Goal: Information Seeking & Learning: Understand process/instructions

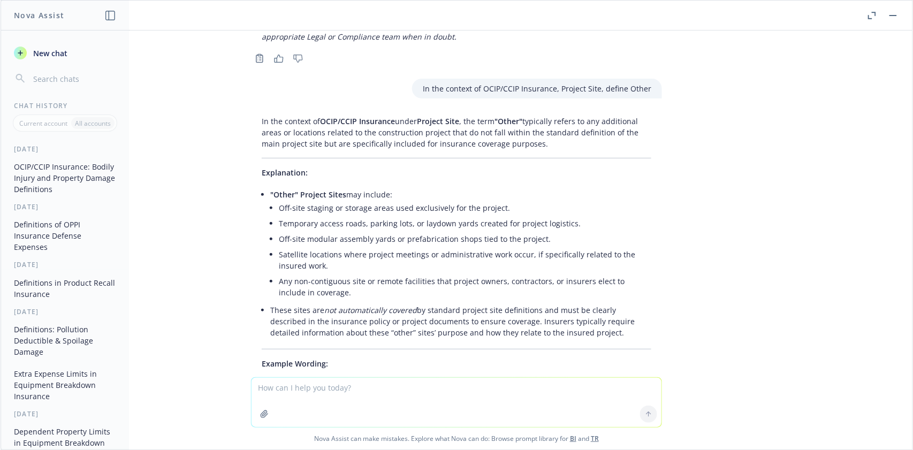
scroll to position [7791, 0]
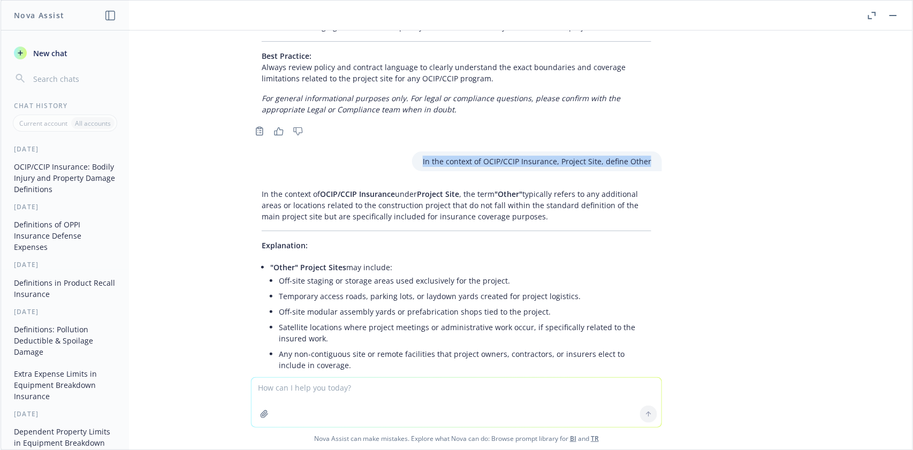
drag, startPoint x: 407, startPoint y: 110, endPoint x: 649, endPoint y: 116, distance: 242.1
click at [649, 152] on div "In the context of OCIP/CCIP Insurance, Project Site, define Other" at bounding box center [457, 162] width 428 height 20
copy p "In the context of OCIP/CCIP Insurance, Project Site, define Other"
click at [265, 390] on textarea at bounding box center [457, 402] width 410 height 49
paste textarea "In the context of OCIP/CCIP Insurance, Project Site, define Other"
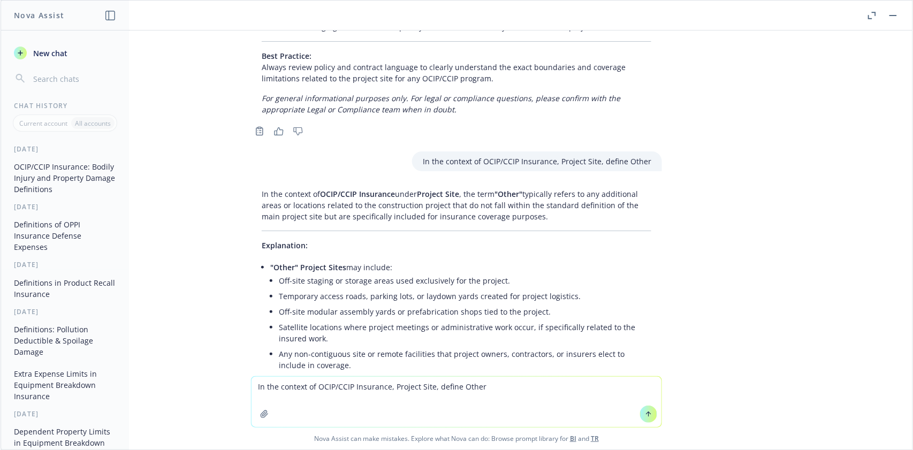
click at [427, 388] on textarea "In the context of OCIP/CCIP Insurance, Project Site, define Other" at bounding box center [457, 402] width 410 height 50
click at [646, 416] on icon at bounding box center [648, 414] width 7 height 7
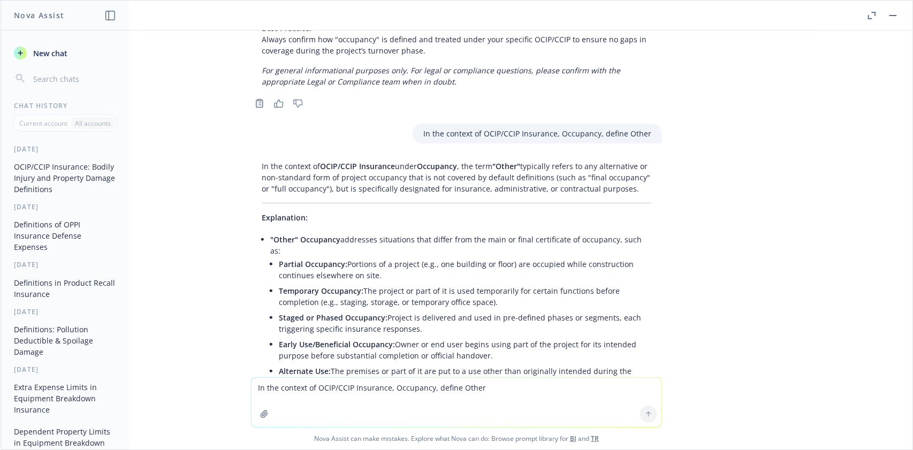
scroll to position [8734, 0]
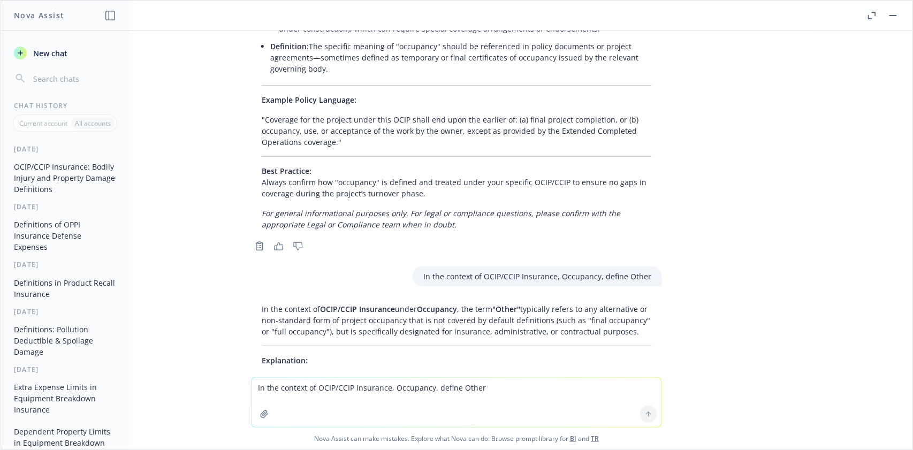
drag, startPoint x: 245, startPoint y: 239, endPoint x: 639, endPoint y: 276, distance: 395.3
click at [639, 276] on div "In the context of OCIP/CCIP Insurance, Structure, define "applies to" as it per…" at bounding box center [457, 204] width 912 height 347
copy p "In the context of OCIP/CCIP Insurance under Occupancy , the term "Other" typica…"
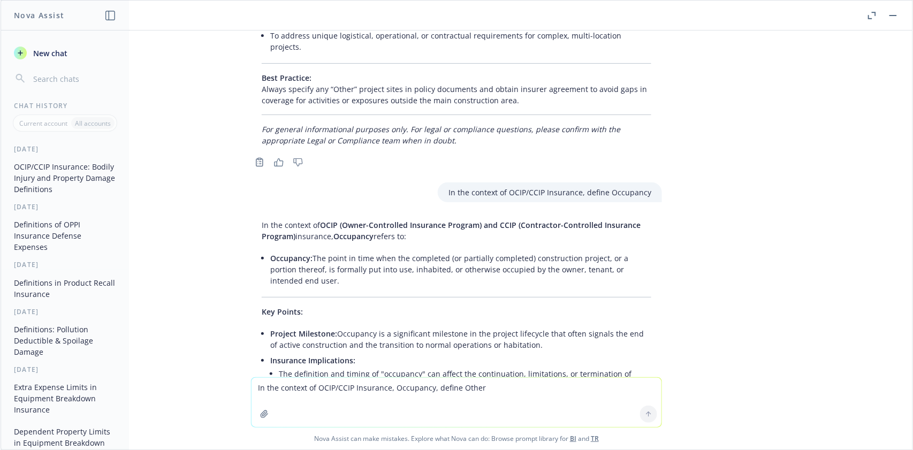
scroll to position [8305, 0]
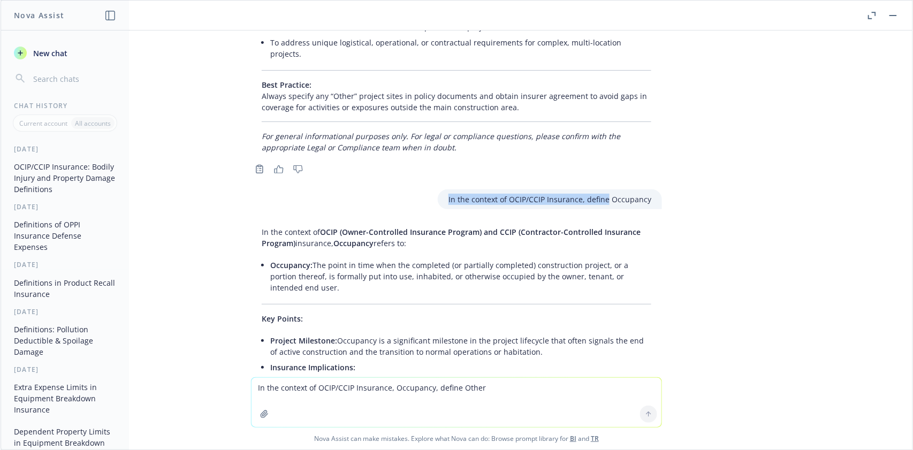
drag, startPoint x: 443, startPoint y: 135, endPoint x: 591, endPoint y: 154, distance: 148.9
click at [600, 153] on div "In the context of OCIP/CCIP Insurance, Structure, define "applies to" as it per…" at bounding box center [457, 204] width 912 height 347
copy p "In the context of OCIP/CCIP Insurance, define"
click at [307, 390] on textarea "In the context of OCIP/CCIP Insurance, Occupancy, define Other" at bounding box center [457, 402] width 410 height 49
paste textarea "define"
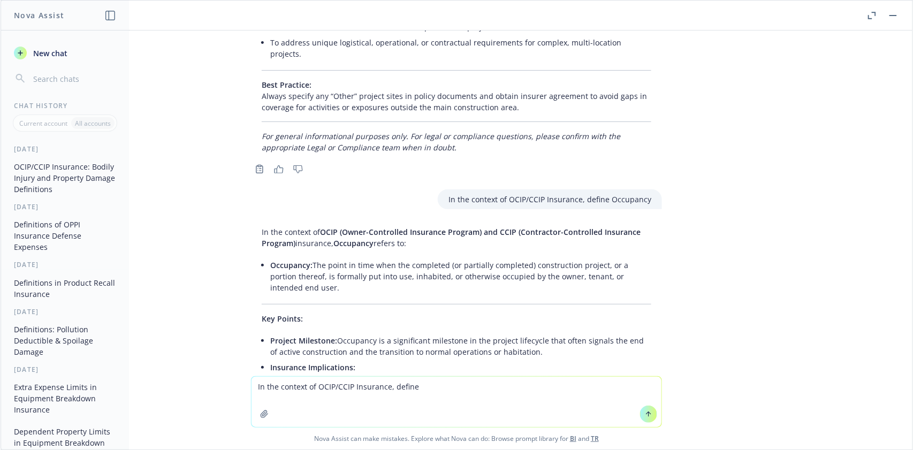
click at [423, 389] on textarea "In the context of OCIP/CCIP Insurance, define" at bounding box center [457, 402] width 410 height 50
paste textarea "That Particular Part"
click at [646, 411] on icon at bounding box center [648, 414] width 7 height 7
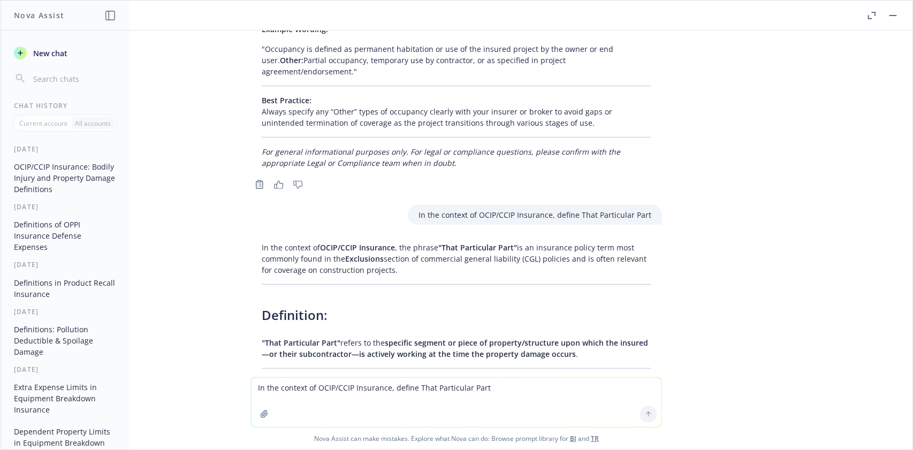
scroll to position [9326, 0]
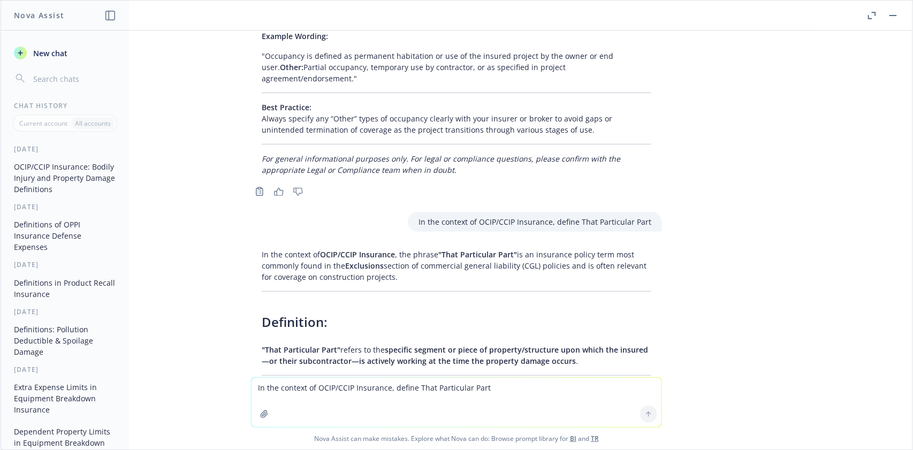
drag, startPoint x: 239, startPoint y: 162, endPoint x: 418, endPoint y: 198, distance: 181.9
copy p "In the context of OCIP/CCIP Insurance , the phrase "That Particular Part" is an…"
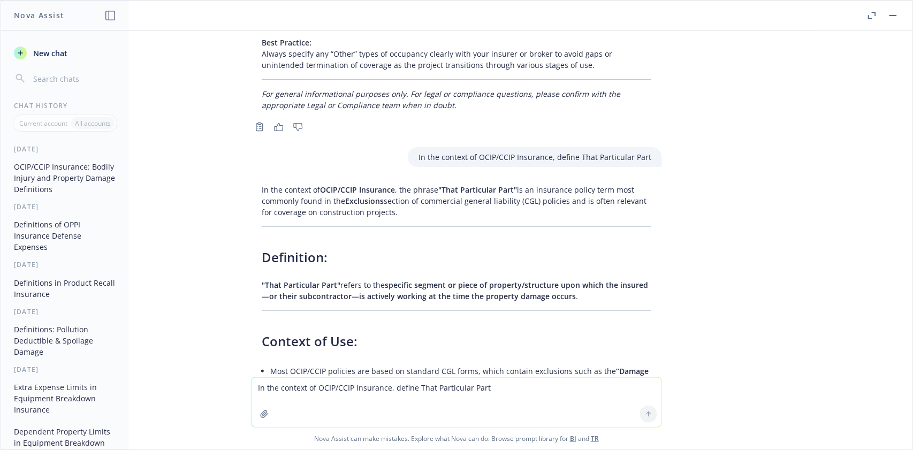
scroll to position [9397, 0]
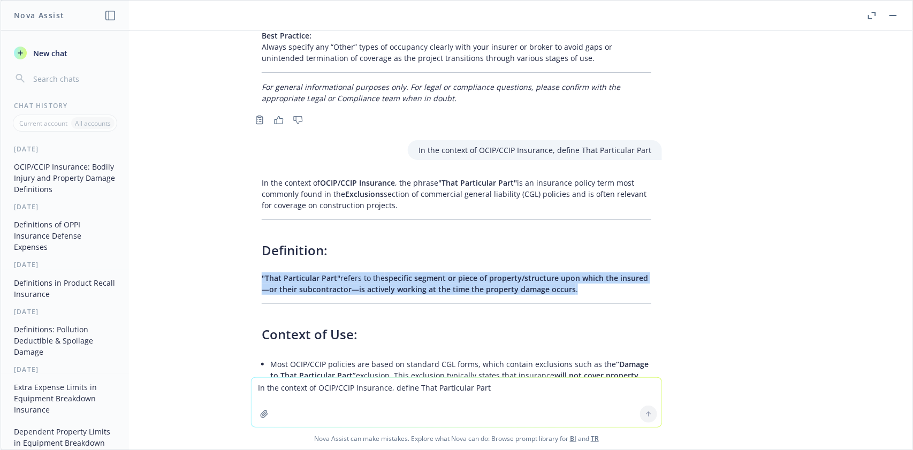
drag, startPoint x: 226, startPoint y: 193, endPoint x: 593, endPoint y: 210, distance: 367.2
click at [593, 210] on div "In the context of OCIP/CCIP Insurance, Structure, define "applies to" as it per…" at bounding box center [457, 204] width 912 height 347
copy p ""That Particular Part" refers to the specific segment or piece of property/stru…"
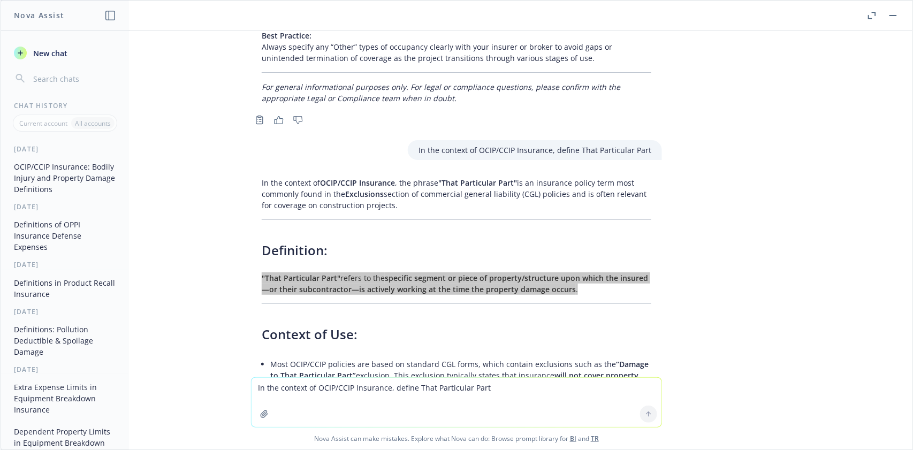
scroll to position [9326, 0]
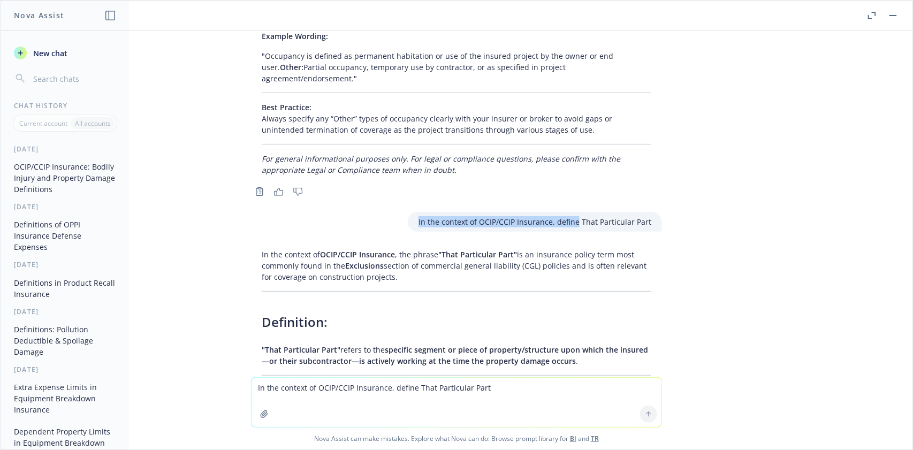
drag, startPoint x: 407, startPoint y: 135, endPoint x: 570, endPoint y: 144, distance: 163.0
click at [570, 212] on div "In the context of OCIP/CCIP Insurance, define That Particular Part" at bounding box center [535, 222] width 254 height 20
drag, startPoint x: 502, startPoint y: 141, endPoint x: 497, endPoint y: 140, distance: 5.5
copy p "In the context of OCIP/CCIP Insurance, define"
click at [263, 389] on textarea "In the context of OCIP/CCIP Insurance, define That Particular Part" at bounding box center [457, 402] width 410 height 49
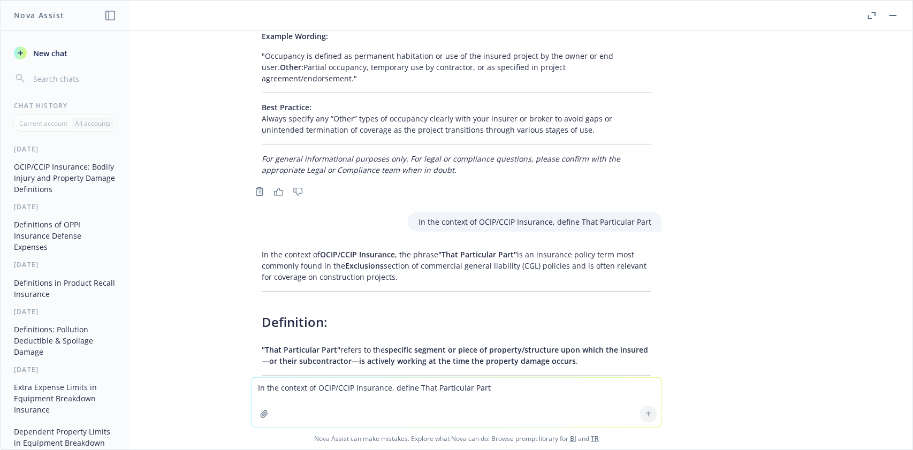
paste textarea
click at [430, 387] on textarea "In the context of OCIP/CCIP Insurance, define" at bounding box center [457, 402] width 410 height 50
paste textarea "Project Name"
click at [645, 414] on icon at bounding box center [648, 414] width 7 height 7
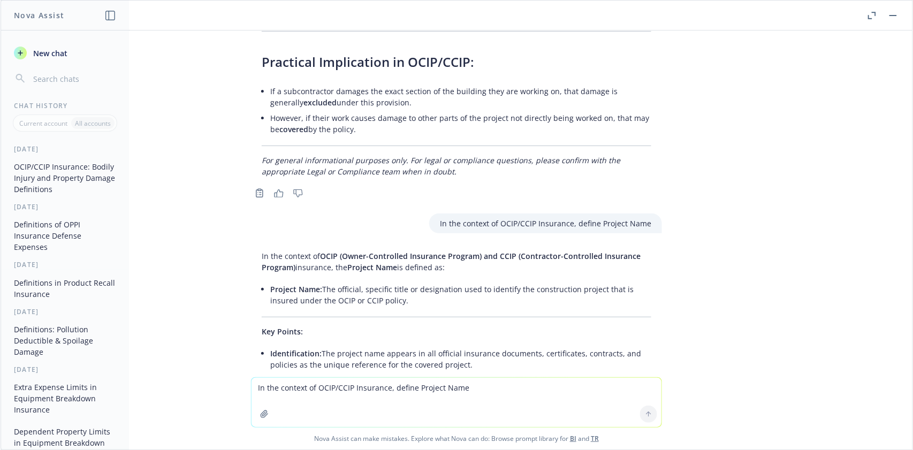
scroll to position [10046, 0]
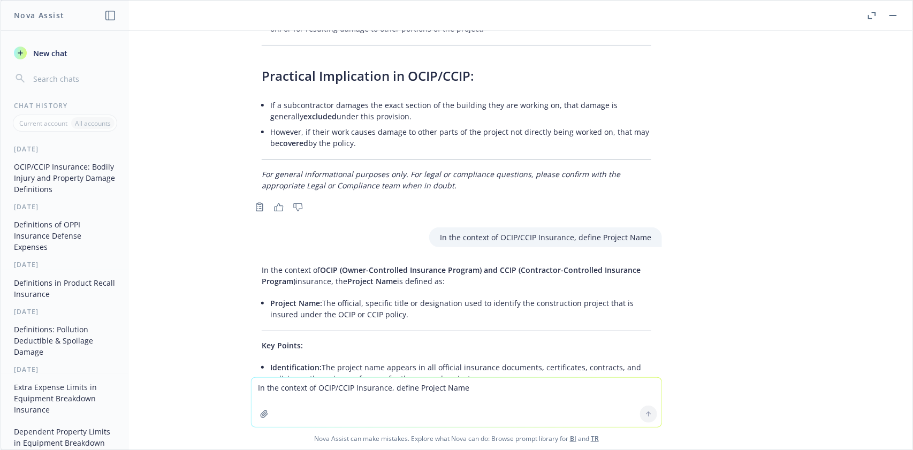
drag, startPoint x: 229, startPoint y: 177, endPoint x: 459, endPoint y: 200, distance: 231.9
click at [459, 200] on div "In the context of OCIP/CCIP Insurance, Structure, define "applies to" as it per…" at bounding box center [457, 204] width 912 height 347
copy p "In the context of OCIP (Owner-Controlled Insurance Program) and CCIP (Contracto…"
drag, startPoint x: 312, startPoint y: 222, endPoint x: 412, endPoint y: 238, distance: 100.9
click at [412, 296] on li "Project Name: The official, specific title or designation used to identify the …" at bounding box center [460, 309] width 381 height 27
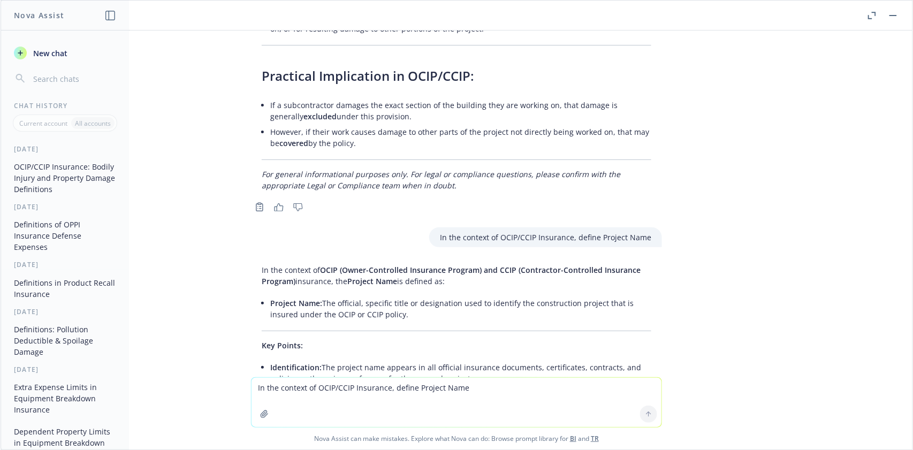
copy li "The official, specific title or designation used to identify the construction p…"
drag, startPoint x: 428, startPoint y: 148, endPoint x: 618, endPoint y: 162, distance: 190.1
click at [618, 228] on div "In the context of OCIP/CCIP Insurance, define Project Name" at bounding box center [545, 238] width 233 height 20
copy p "In the context of OCIP/CCIP Insurance, define Project"
click at [294, 382] on textarea "In the context of OCIP/CCIP Insurance, define Project Name" at bounding box center [457, 402] width 410 height 49
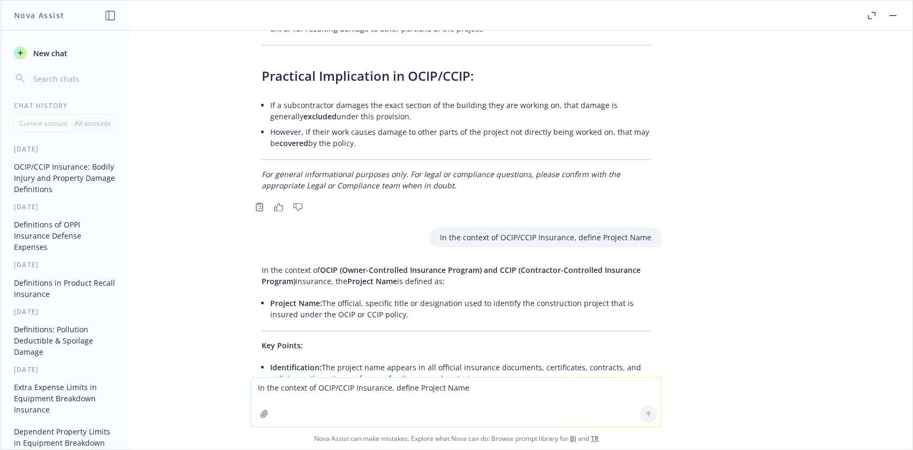
paste textarea
drag, startPoint x: 640, startPoint y: 413, endPoint x: 690, endPoint y: 389, distance: 55.1
click at [645, 413] on icon at bounding box center [648, 414] width 7 height 7
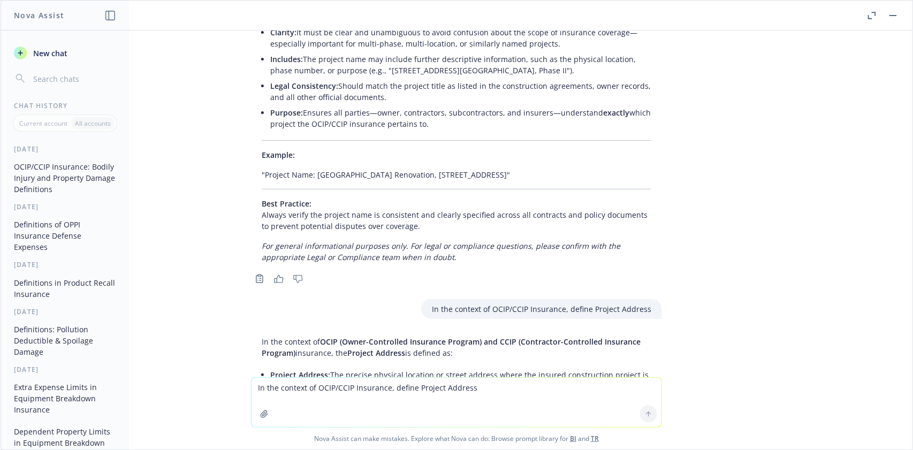
scroll to position [10479, 0]
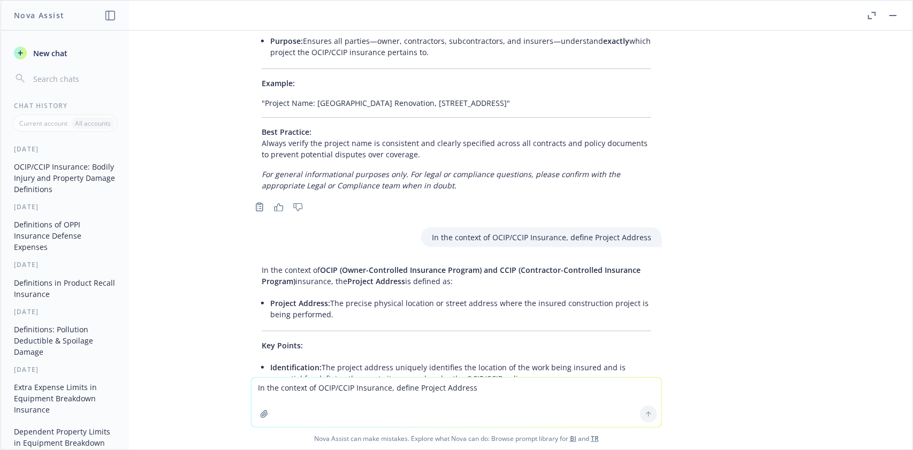
drag, startPoint x: 240, startPoint y: 176, endPoint x: 450, endPoint y: 200, distance: 211.3
click at [450, 200] on div "In the context of OCIP/CCIP Insurance, Structure, define "applies to" as it per…" at bounding box center [457, 204] width 912 height 347
copy p "In the context of OCIP (Owner-Controlled Insurance Program) and CCIP (Contracto…"
drag, startPoint x: 321, startPoint y: 222, endPoint x: 335, endPoint y: 236, distance: 19.7
click at [335, 296] on li "Project Address: The precise physical location or street address where the insu…" at bounding box center [460, 309] width 381 height 27
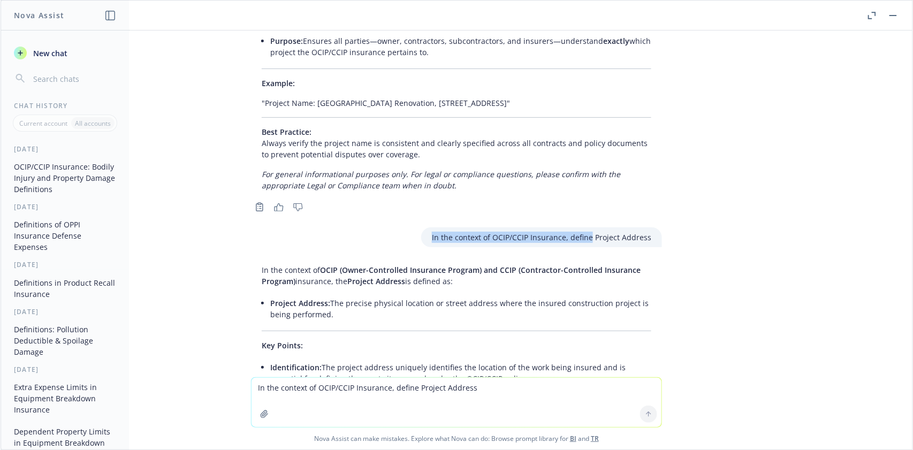
drag, startPoint x: 426, startPoint y: 153, endPoint x: 585, endPoint y: 158, distance: 159.1
click at [584, 228] on div "In the context of OCIP/CCIP Insurance, define Project Address" at bounding box center [541, 238] width 241 height 20
click at [271, 388] on textarea "In the context of OCIP/CCIP Insurance, define Project Address" at bounding box center [457, 402] width 410 height 49
paste textarea
click at [433, 388] on textarea "In the context of OCIP/CCIP Insurance, define" at bounding box center [457, 402] width 410 height 50
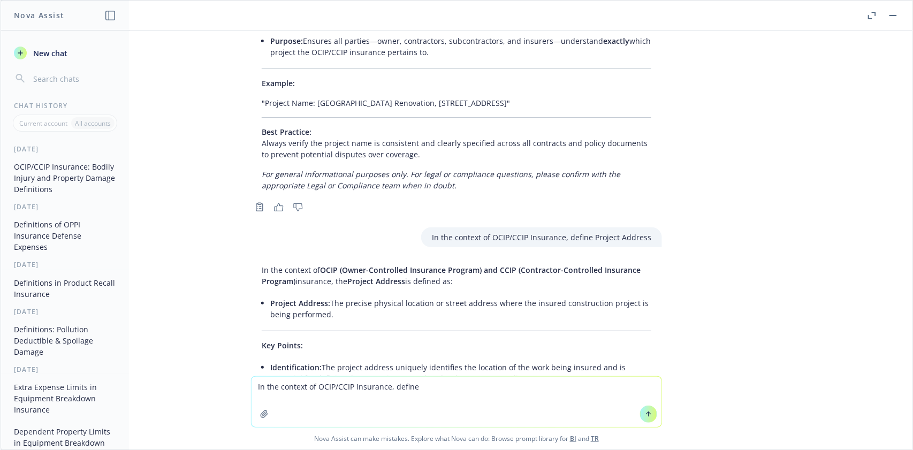
paste textarea "Construction Type"
click at [645, 413] on icon at bounding box center [648, 414] width 7 height 7
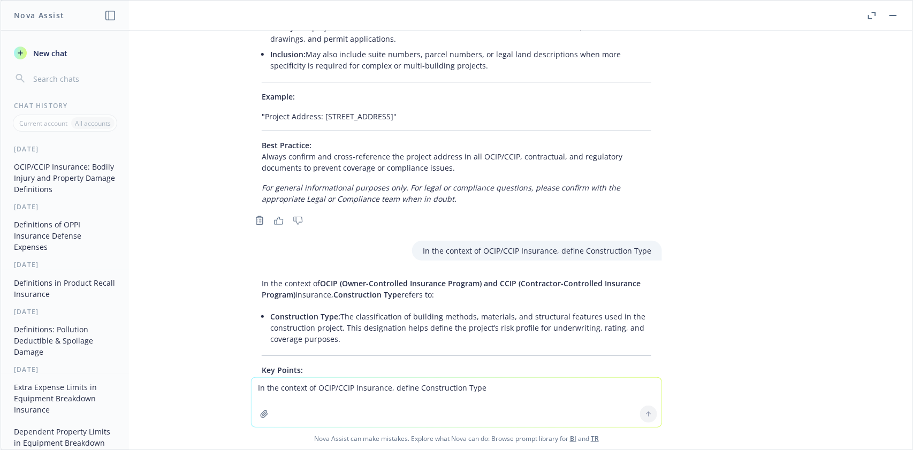
scroll to position [10897, 0]
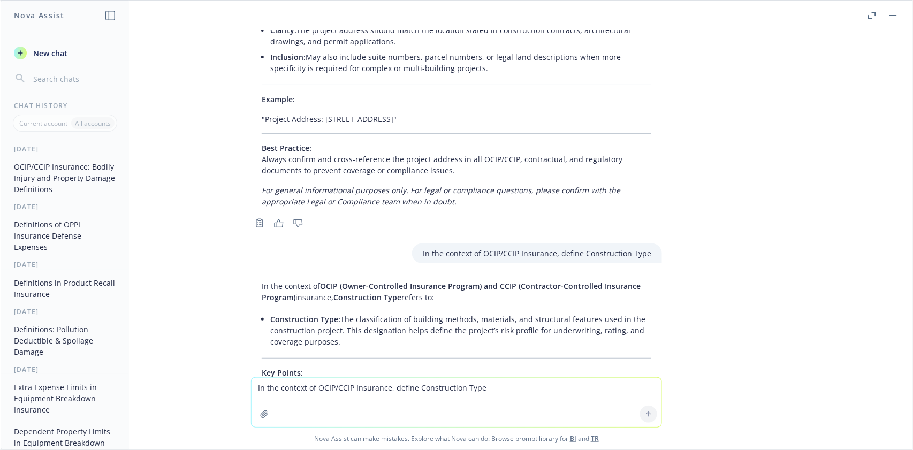
drag, startPoint x: 224, startPoint y: 191, endPoint x: 456, endPoint y: 223, distance: 234.1
click at [456, 223] on div "In the context of OCIP/CCIP Insurance, Structure, define "applies to" as it per…" at bounding box center [457, 204] width 912 height 347
drag, startPoint x: 331, startPoint y: 236, endPoint x: 356, endPoint y: 263, distance: 36.8
click at [356, 312] on li "Construction Type: The classification of building methods, materials, and struc…" at bounding box center [460, 331] width 381 height 38
drag, startPoint x: 405, startPoint y: 169, endPoint x: 574, endPoint y: 180, distance: 169.0
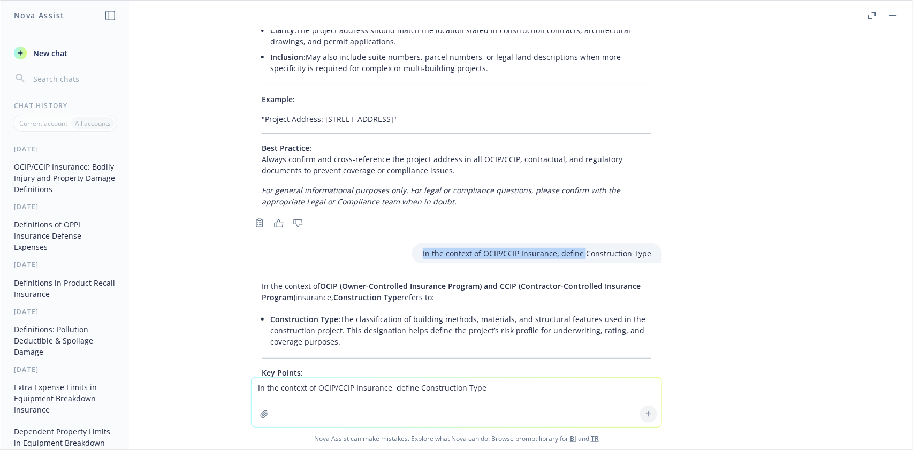
click at [576, 244] on div "In the context of OCIP/CCIP Insurance, define Construction Type" at bounding box center [457, 254] width 428 height 20
click at [262, 391] on textarea "In the context of OCIP/CCIP Insurance, define Construction Type" at bounding box center [457, 402] width 410 height 49
paste textarea
click at [417, 386] on textarea "In the context of OCIP/CCIP Insurance, define" at bounding box center [457, 402] width 410 height 50
paste textarea "Project Description"
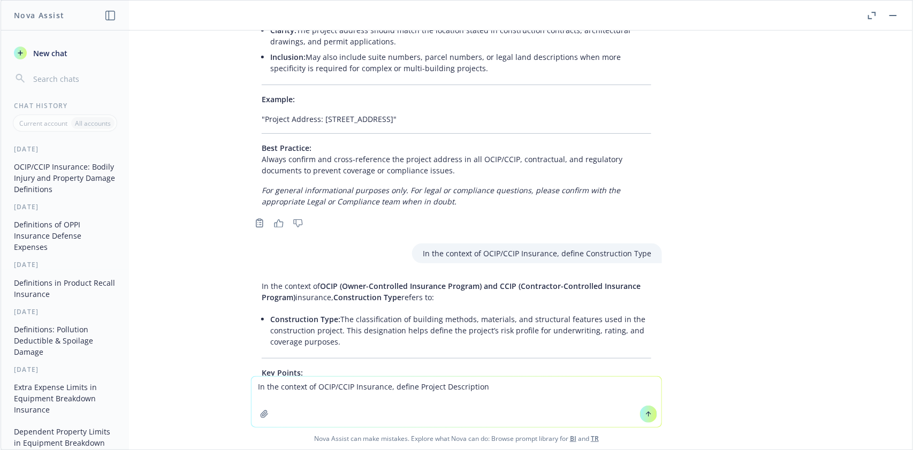
type textarea "In the context of OCIP/CCIP Insurance, define Project Description"
drag, startPoint x: 645, startPoint y: 413, endPoint x: 724, endPoint y: 380, distance: 86.1
click at [645, 412] on icon at bounding box center [648, 414] width 7 height 7
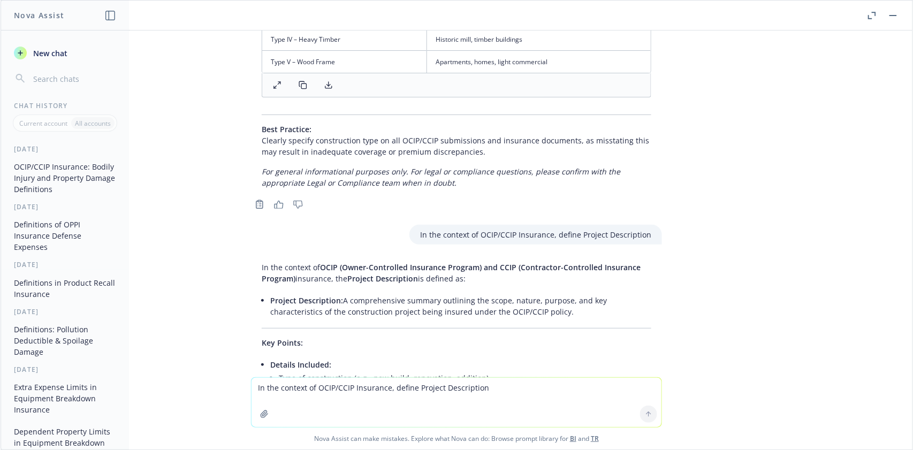
scroll to position [11542, 0]
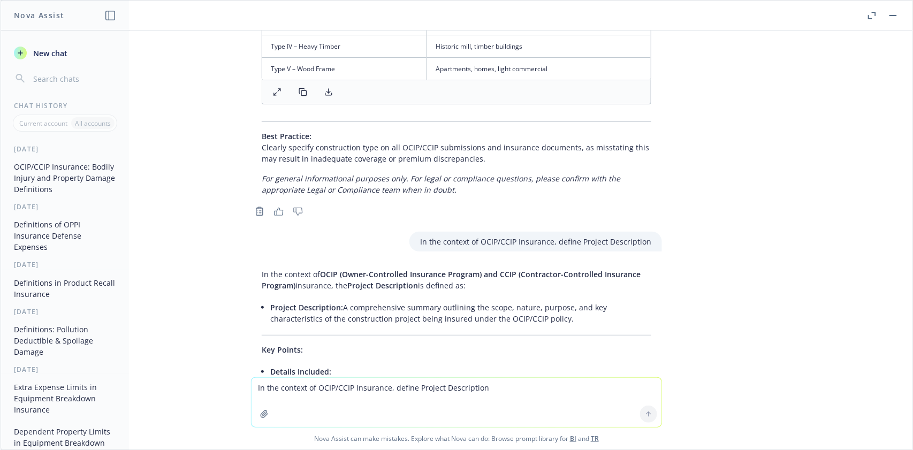
drag, startPoint x: 233, startPoint y: 179, endPoint x: 497, endPoint y: 201, distance: 264.9
click at [497, 201] on div "In the context of OCIP/CCIP Insurance, Structure, define "applies to" as it per…" at bounding box center [457, 204] width 912 height 347
drag, startPoint x: 334, startPoint y: 226, endPoint x: 522, endPoint y: 236, distance: 188.2
click at [522, 300] on li "Project Description: A comprehensive summary outlining the scope, nature, purpo…" at bounding box center [460, 313] width 381 height 27
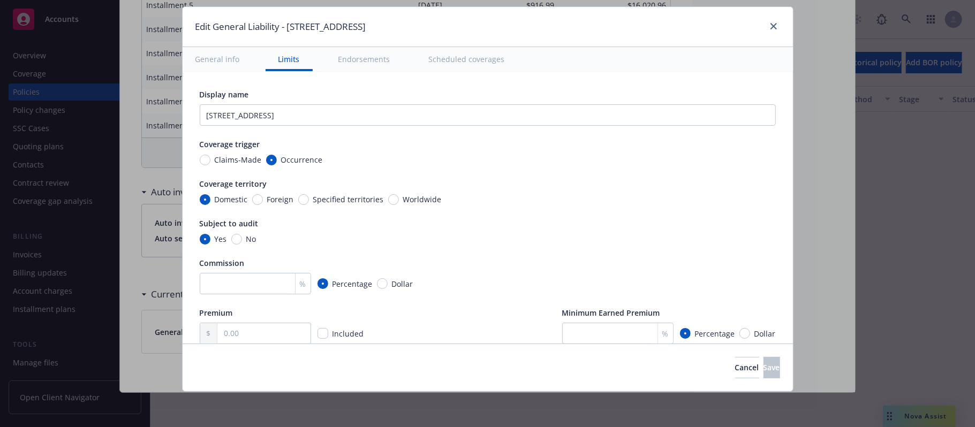
scroll to position [589, 0]
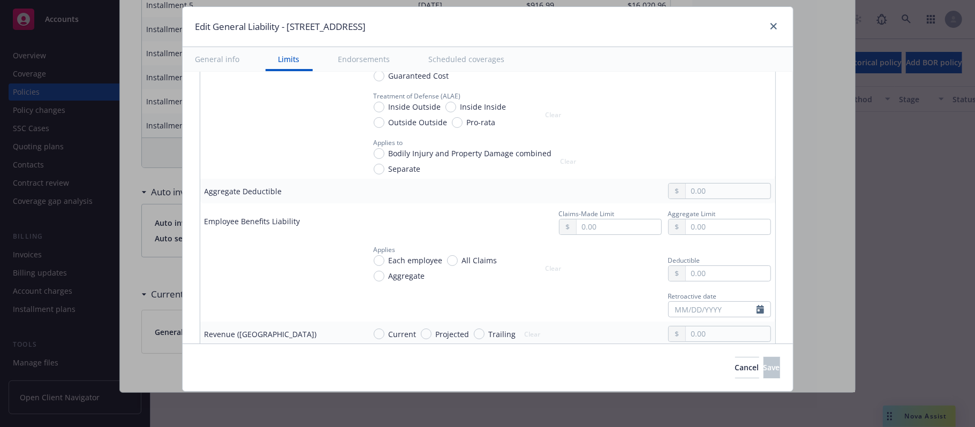
type textarea "x"
